Goal: Task Accomplishment & Management: Manage account settings

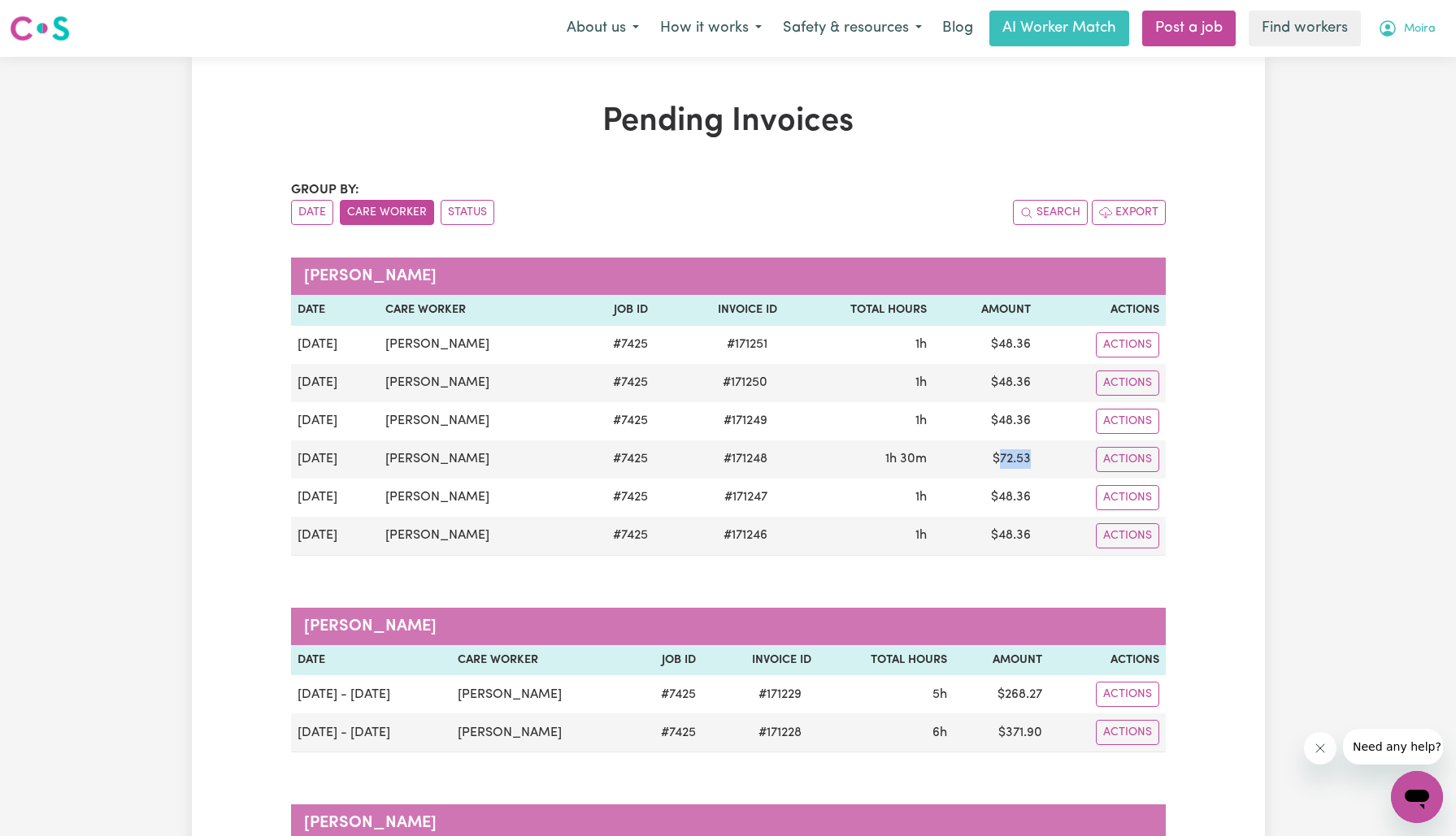
click at [1414, 30] on span "Moira" at bounding box center [1419, 29] width 32 height 18
click at [1381, 90] on link "Logout" at bounding box center [1381, 93] width 129 height 31
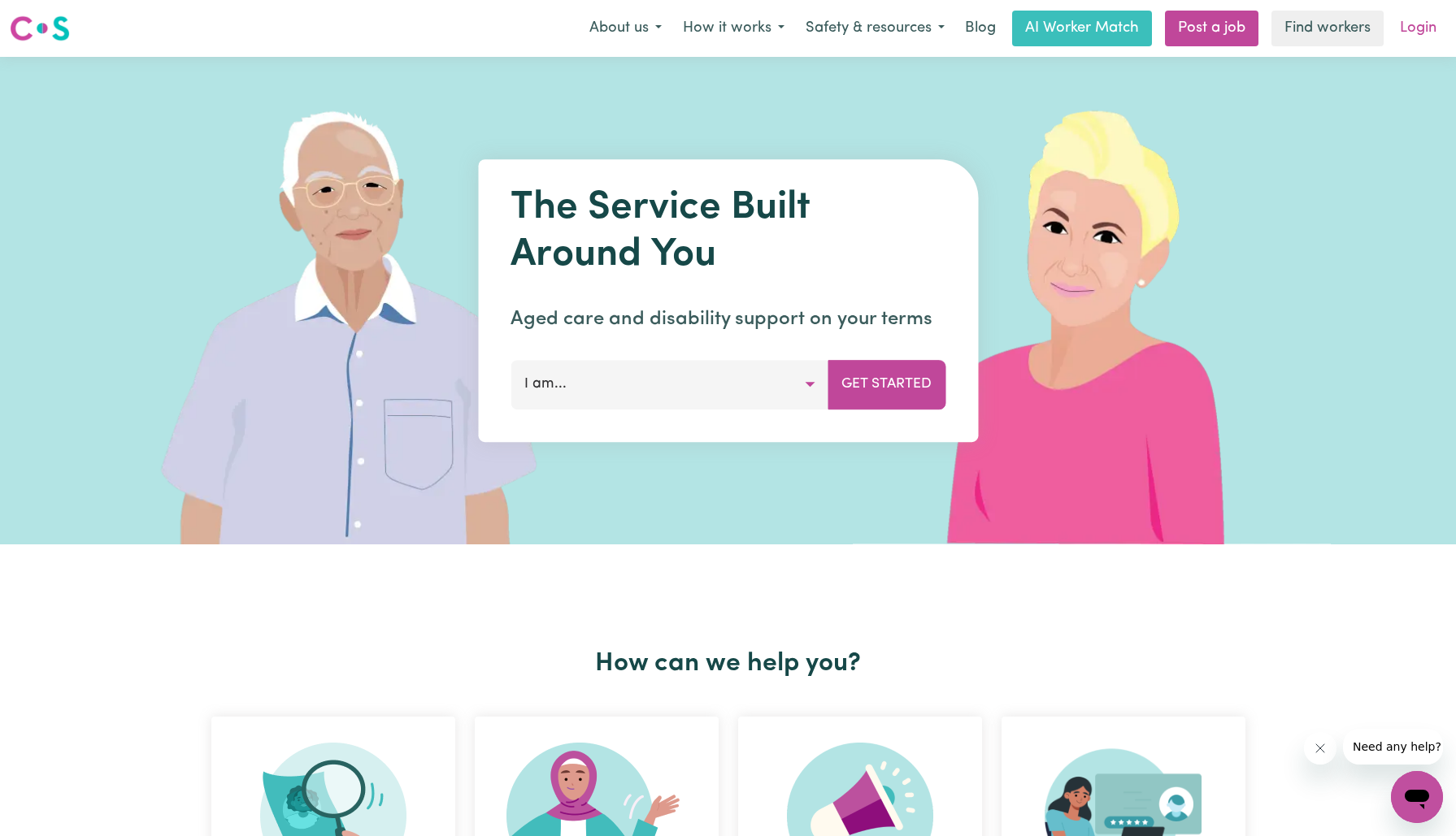
click at [1434, 24] on link "Login" at bounding box center [1418, 28] width 56 height 36
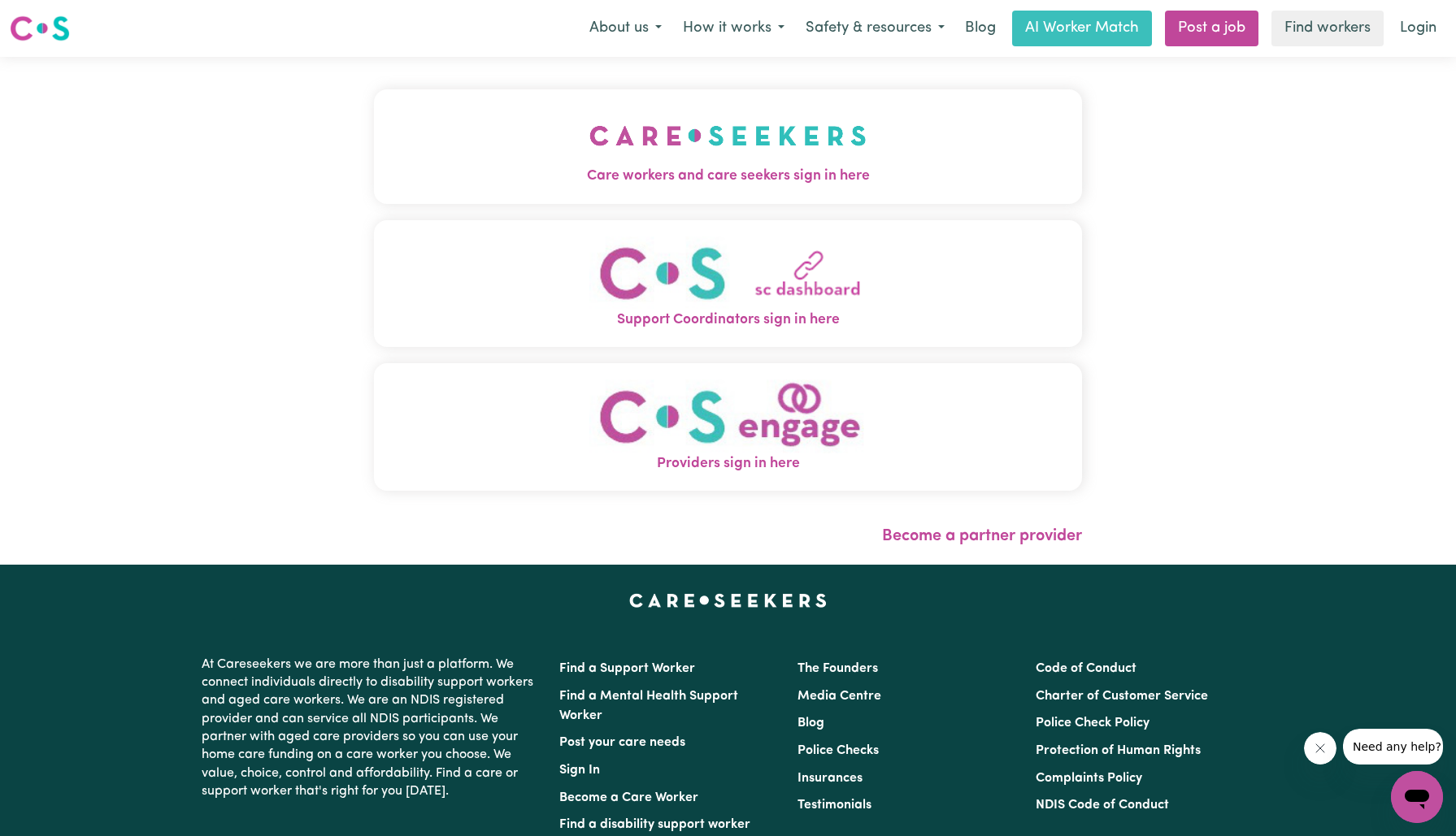
drag, startPoint x: 499, startPoint y: 161, endPoint x: 452, endPoint y: 178, distance: 50.0
click at [500, 161] on button "Care workers and care seekers sign in here" at bounding box center [728, 146] width 709 height 113
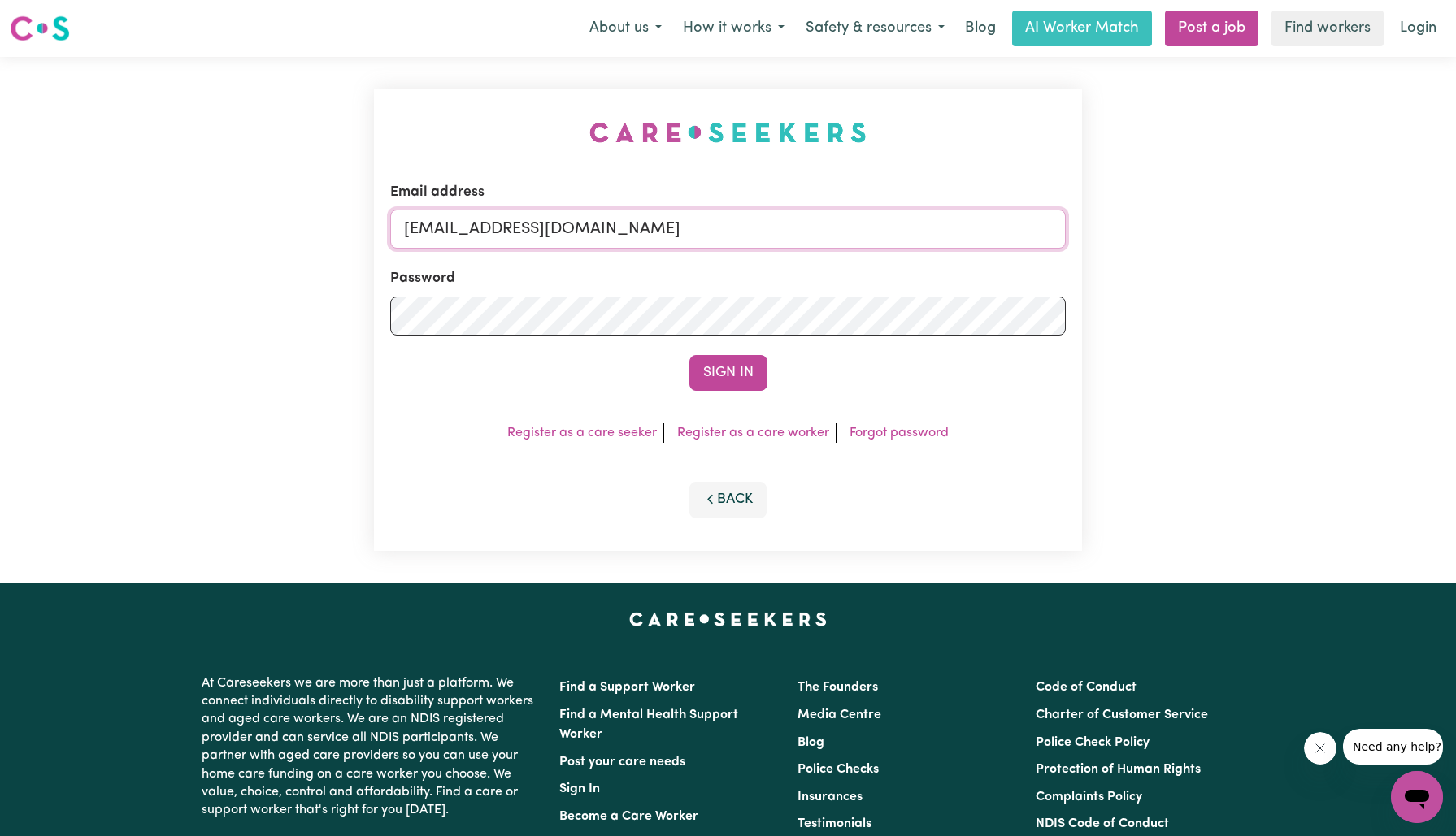
drag, startPoint x: 489, startPoint y: 229, endPoint x: 1099, endPoint y: 309, distance: 615.2
click at [1099, 309] on div "Email address [EMAIL_ADDRESS][DOMAIN_NAME] Password Sign In Register as a care …" at bounding box center [728, 320] width 1456 height 526
type input "[EMAIL_ADDRESS][DOMAIN_NAME]"
click at [690, 355] on button "Sign In" at bounding box center [728, 373] width 78 height 36
